Goal: Obtain resource: Obtain resource

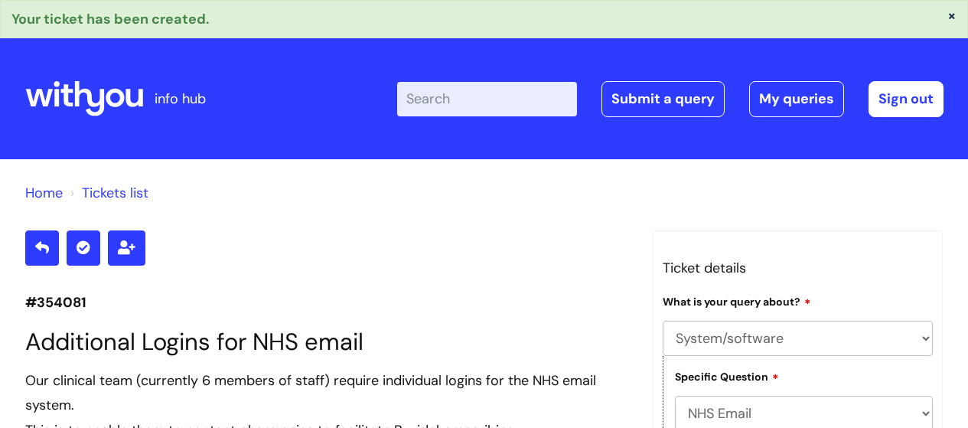
select select "System/software"
select select "NHS Email"
select select "Something else"
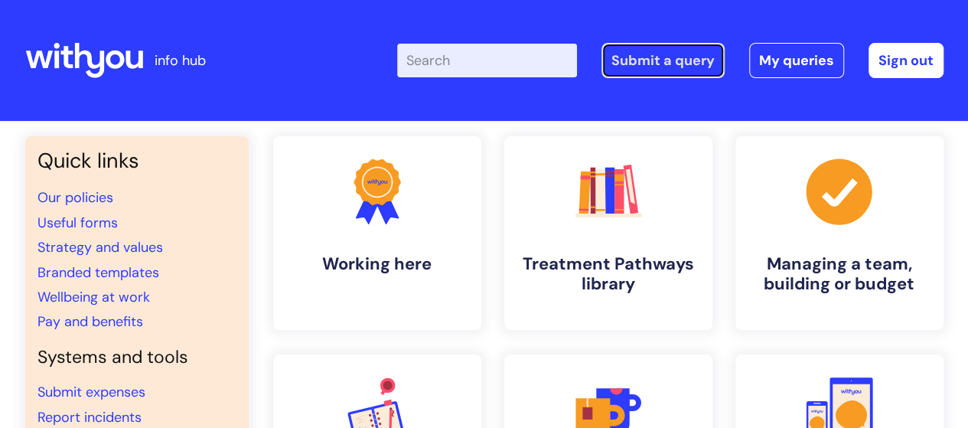
click at [670, 56] on link "Submit a query" at bounding box center [662, 60] width 123 height 35
click at [80, 218] on link "Useful forms" at bounding box center [77, 222] width 80 height 18
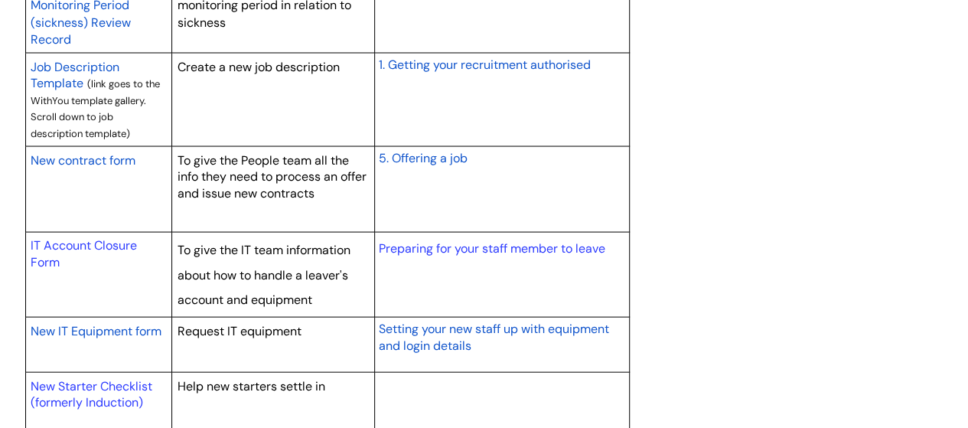
scroll to position [1454, 0]
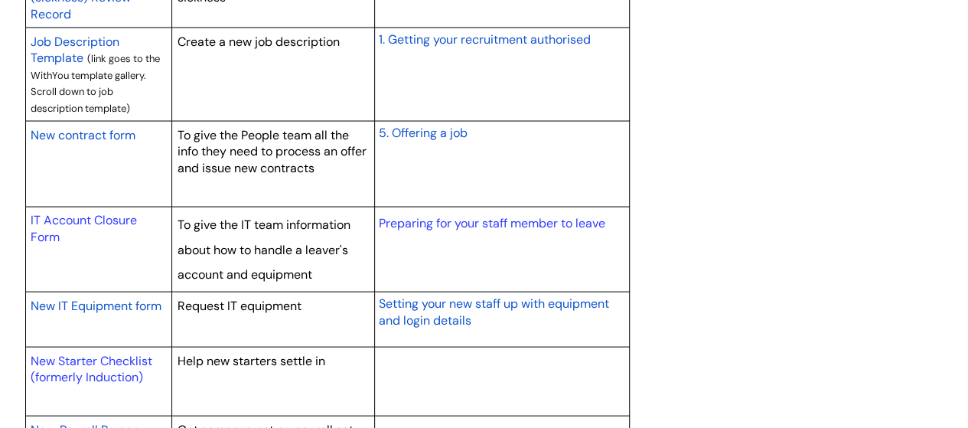
click at [86, 301] on span "New IT Equipment form" at bounding box center [96, 306] width 131 height 16
